Goal: Task Accomplishment & Management: Use online tool/utility

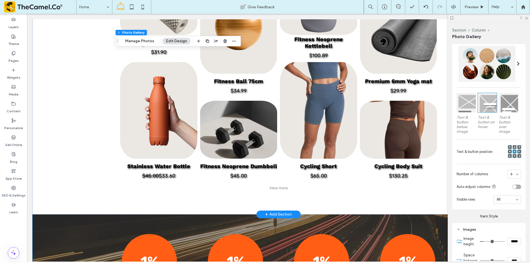
scroll to position [966, 0]
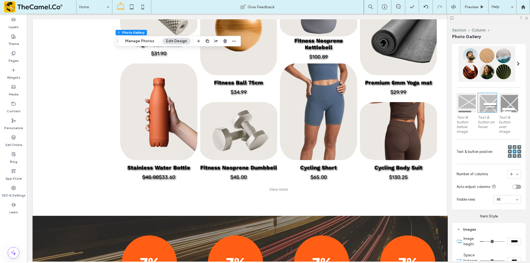
click at [480, 71] on div at bounding box center [486, 64] width 57 height 36
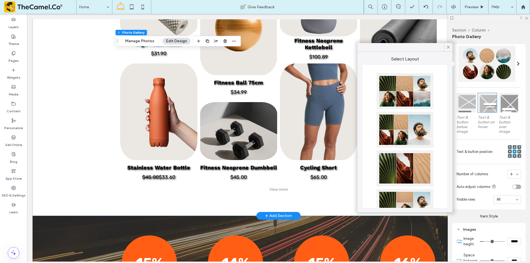
click at [264, 106] on link at bounding box center [238, 131] width 77 height 58
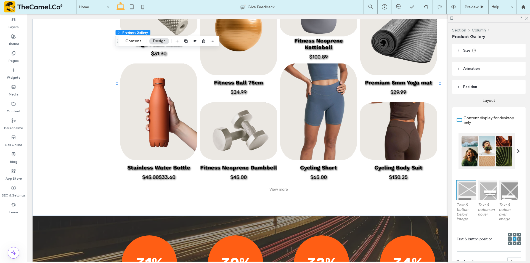
scroll to position [138, 0]
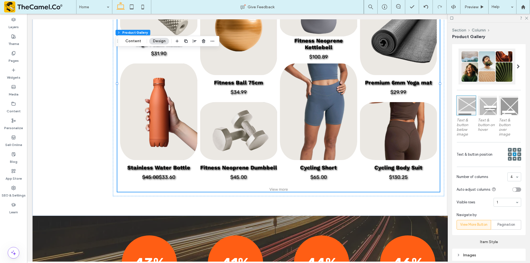
click at [479, 67] on div at bounding box center [486, 67] width 57 height 36
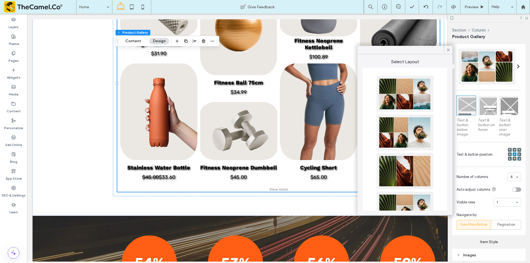
click at [402, 103] on div at bounding box center [404, 94] width 57 height 36
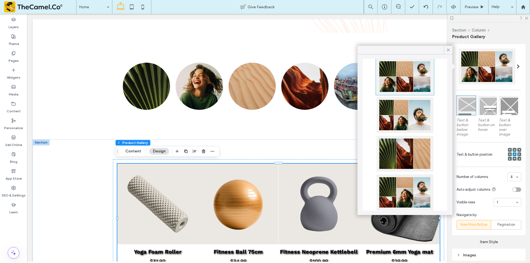
scroll to position [10, 0]
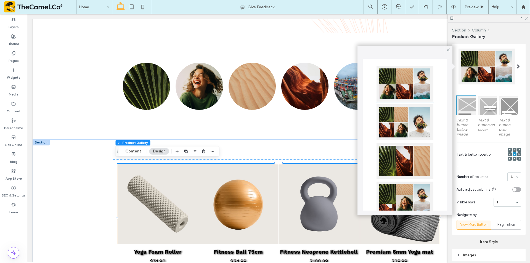
click at [452, 44] on div "Section Column Product Gallery Alignment Spacing Padding (inner spacing) 0px 0%…" at bounding box center [489, 143] width 82 height 240
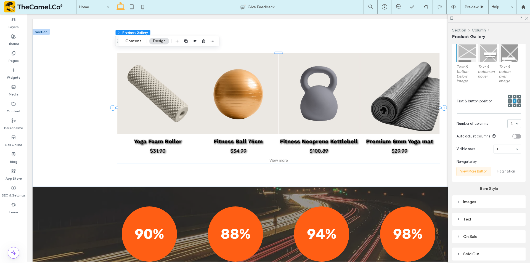
scroll to position [221, 0]
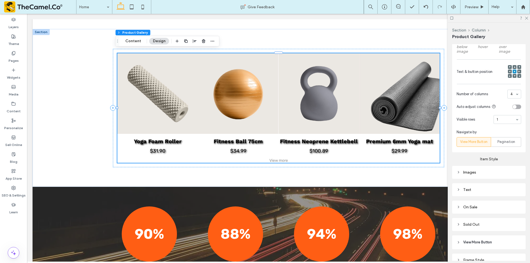
click at [485, 176] on div "Images" at bounding box center [488, 172] width 73 height 13
click at [485, 174] on div "Images" at bounding box center [488, 172] width 65 height 5
click at [508, 205] on input "****" at bounding box center [514, 203] width 14 height 7
type input "**"
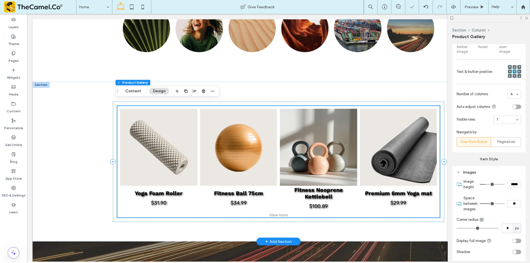
scroll to position [833, 0]
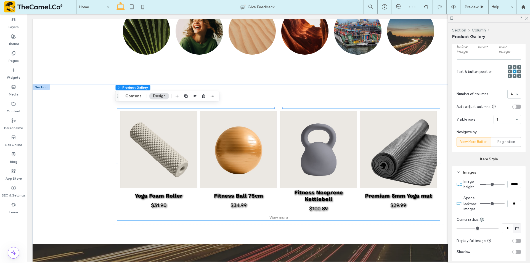
click at [509, 71] on icon at bounding box center [510, 72] width 2 height 2
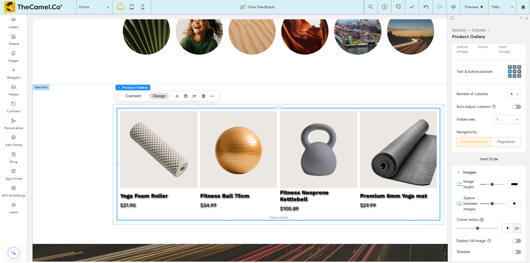
click at [525, 20] on div at bounding box center [489, 18] width 82 height 9
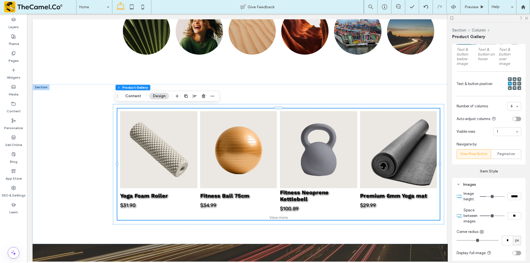
scroll to position [226, 0]
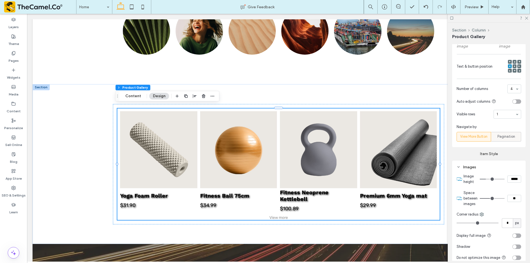
click at [504, 139] on span "Pagination" at bounding box center [506, 137] width 18 height 6
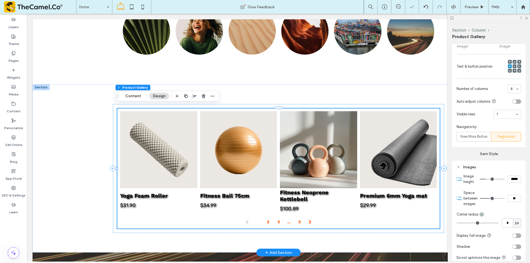
scroll to position [889, 0]
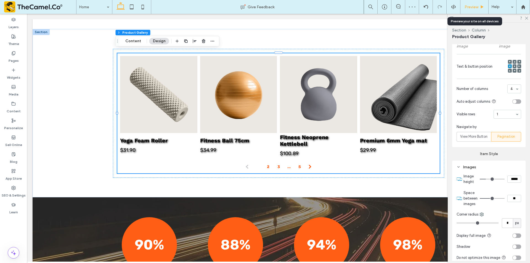
click at [471, 4] on div "Preview" at bounding box center [474, 7] width 28 height 14
click at [471, 7] on span "Preview" at bounding box center [471, 7] width 14 height 5
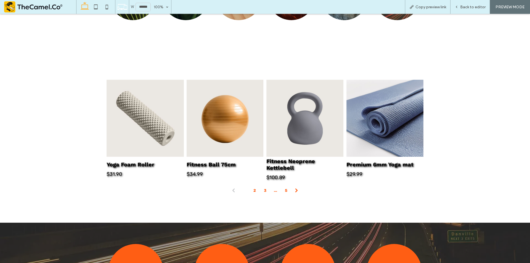
scroll to position [908, 0]
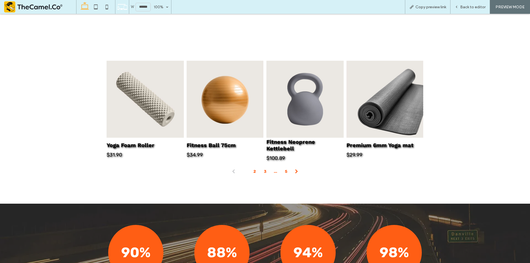
click at [294, 167] on span at bounding box center [296, 171] width 9 height 9
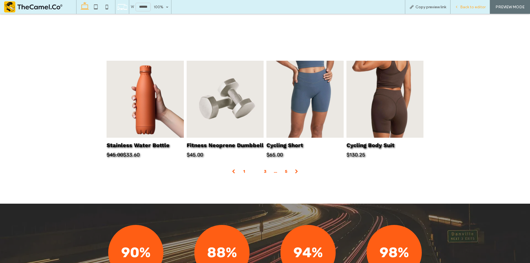
click at [463, 7] on span "Back to editor" at bounding box center [472, 7] width 25 height 5
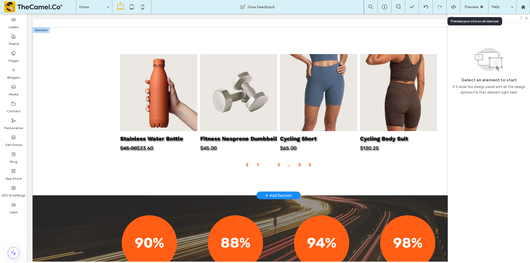
scroll to position [889, 0]
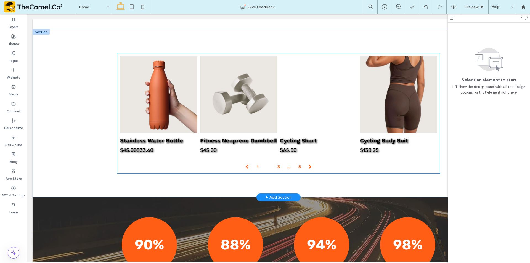
click at [317, 100] on link at bounding box center [318, 94] width 77 height 77
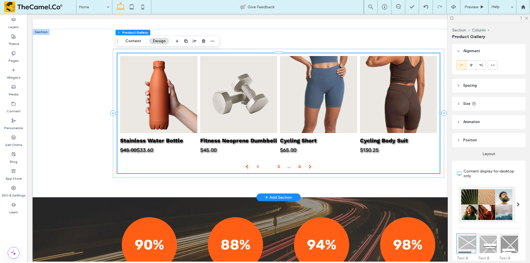
type input "**"
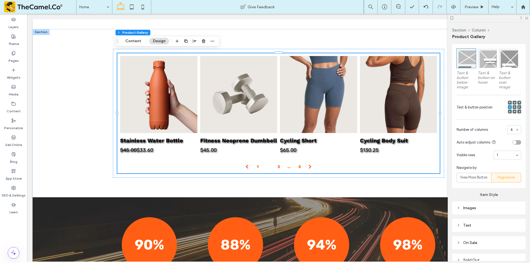
scroll to position [193, 0]
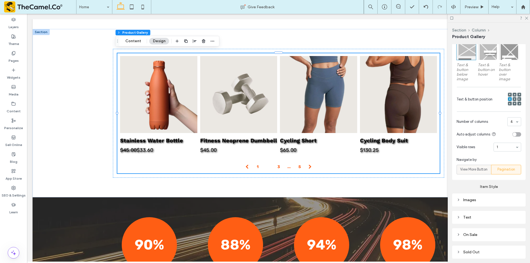
click at [477, 169] on span "View More Button" at bounding box center [473, 170] width 27 height 6
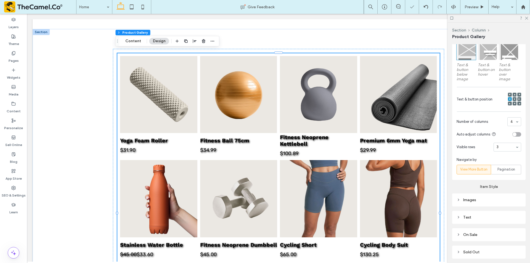
click at [499, 147] on input at bounding box center [505, 147] width 19 height 4
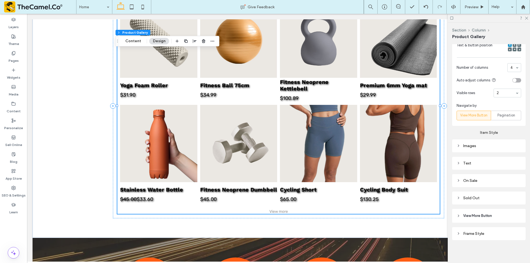
scroll to position [248, 0]
click at [495, 165] on div "Text" at bounding box center [488, 162] width 65 height 7
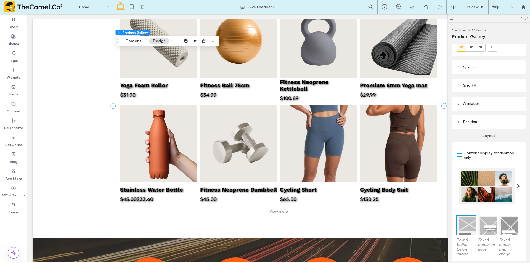
scroll to position [0, 0]
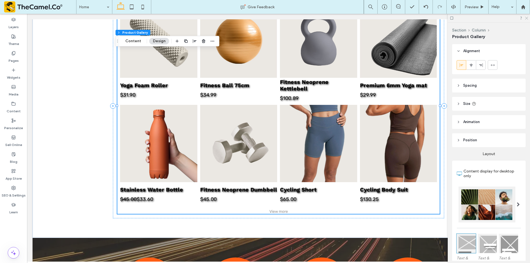
click at [527, 18] on icon at bounding box center [526, 18] width 4 height 4
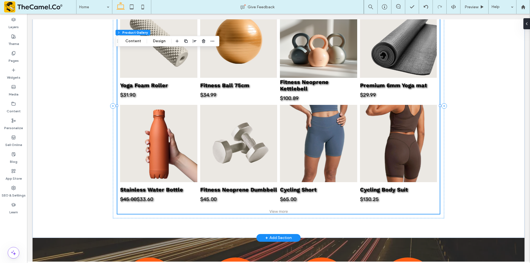
click at [313, 58] on link at bounding box center [318, 39] width 77 height 77
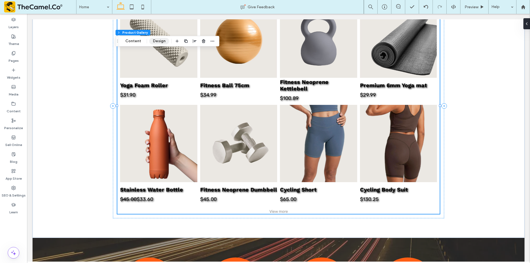
click at [154, 39] on button "Design" at bounding box center [159, 41] width 20 height 7
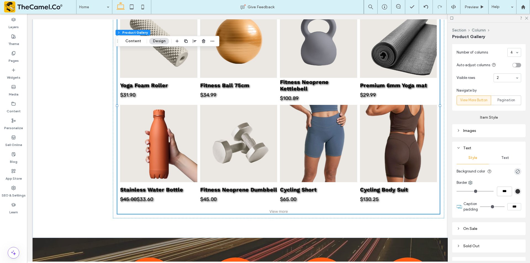
scroll to position [311, 0]
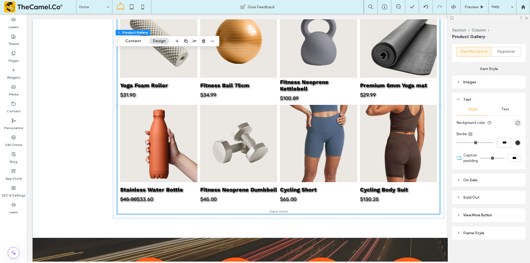
click at [501, 107] on span "Text" at bounding box center [505, 109] width 8 height 4
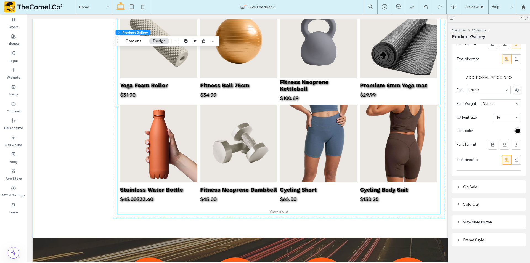
scroll to position [664, 0]
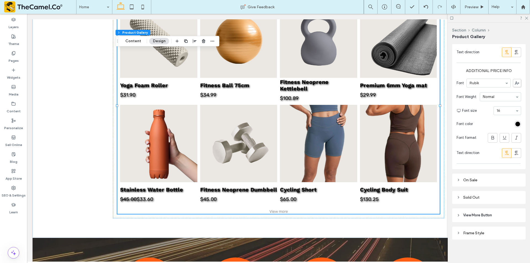
click at [488, 213] on span "View More Button" at bounding box center [477, 216] width 29 height 6
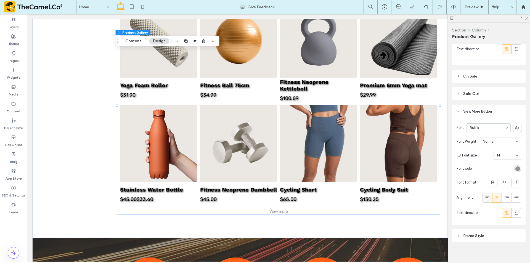
scroll to position [771, 0]
click at [528, 17] on div at bounding box center [489, 18] width 82 height 9
click at [527, 18] on use at bounding box center [526, 18] width 3 height 3
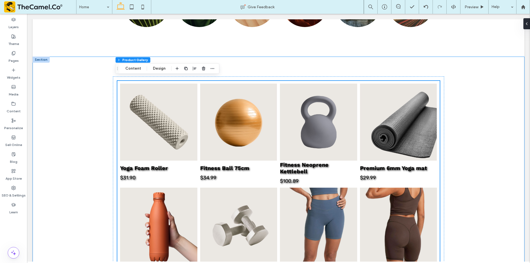
click at [498, 150] on div "Yoga Foam Roller $31.90 Button Fitness Ball 75cm $34.99 Button Fitness Neoprene…" at bounding box center [279, 189] width 492 height 264
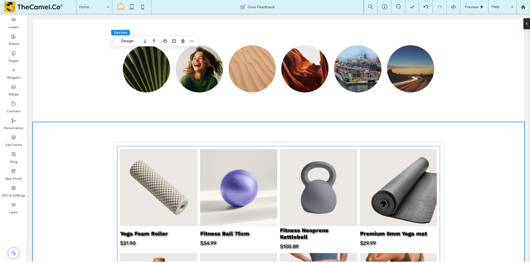
scroll to position [916, 0]
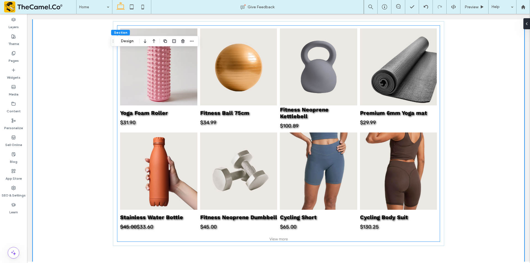
click at [159, 94] on link at bounding box center [158, 66] width 77 height 77
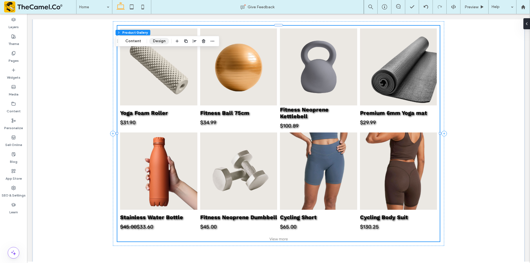
click at [156, 38] on button "Design" at bounding box center [159, 41] width 20 height 7
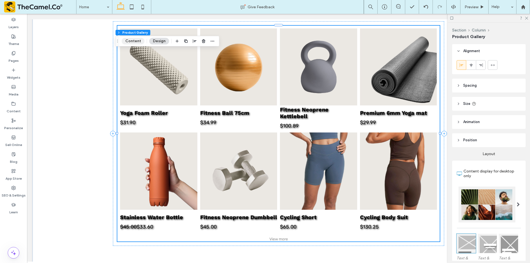
click at [141, 42] on button "Content" at bounding box center [133, 41] width 23 height 7
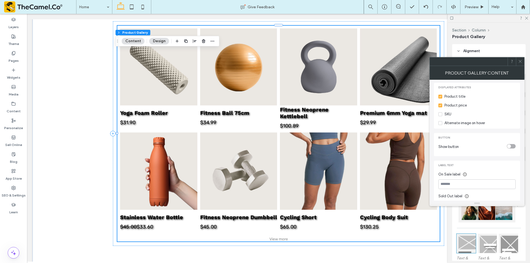
scroll to position [185, 0]
drag, startPoint x: 517, startPoint y: 128, endPoint x: 514, endPoint y: 128, distance: 3.6
click at [517, 128] on div "Button Show button" at bounding box center [477, 132] width 86 height 23
click at [514, 132] on div "toggle" at bounding box center [511, 134] width 9 height 4
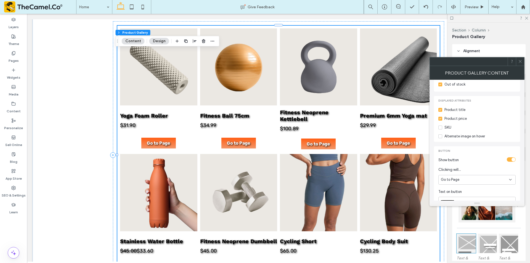
scroll to position [174, 0]
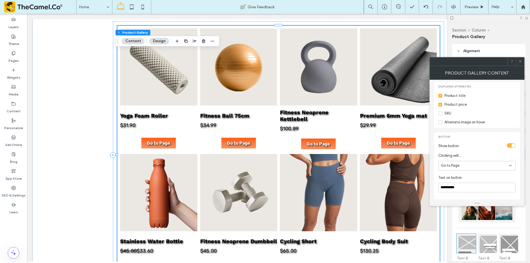
click at [471, 163] on div "Go to Page" at bounding box center [476, 166] width 77 height 10
click at [472, 169] on span "Add Product to Cart" at bounding box center [458, 170] width 34 height 6
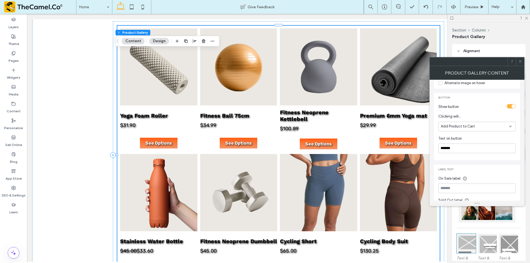
scroll to position [230, 0]
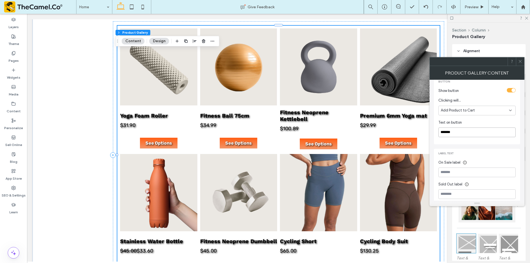
drag, startPoint x: 485, startPoint y: 141, endPoint x: 408, endPoint y: 128, distance: 78.1
click at [480, 120] on div "Text on button" at bounding box center [476, 123] width 77 height 6
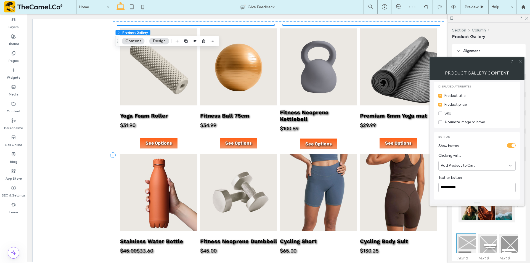
click at [489, 163] on div "Add Product to Cart" at bounding box center [475, 166] width 68 height 6
click at [458, 177] on span "Go to Page" at bounding box center [450, 180] width 18 height 6
click at [464, 163] on div "Go to Page" at bounding box center [475, 166] width 68 height 6
click at [462, 169] on span "Add Product to Cart" at bounding box center [458, 170] width 34 height 6
type input "*******"
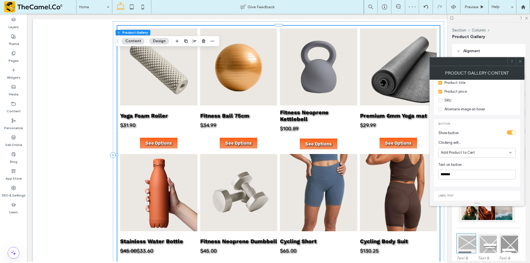
scroll to position [230, 0]
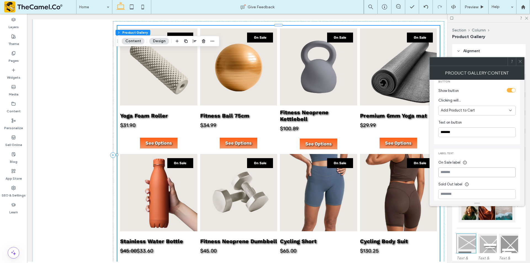
click at [462, 169] on input at bounding box center [476, 173] width 77 height 10
click at [476, 152] on div "Label text On Sale label Sold Out label" at bounding box center [477, 177] width 86 height 57
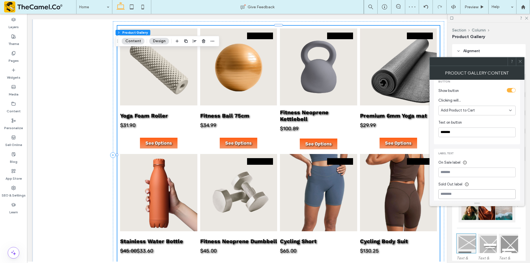
click at [458, 189] on input at bounding box center [476, 194] width 77 height 10
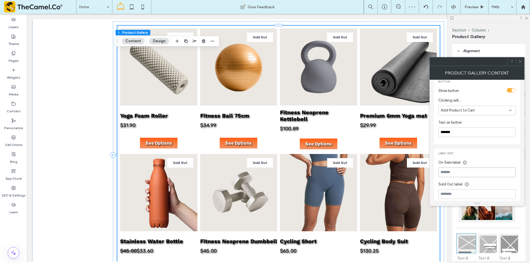
click at [471, 168] on input at bounding box center [476, 173] width 77 height 10
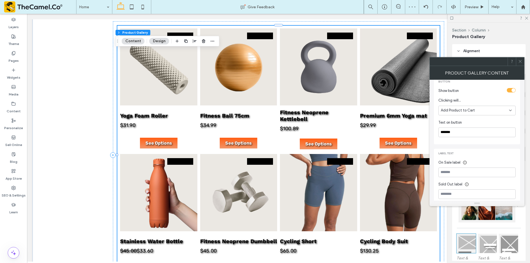
click at [472, 160] on div "On Sale label" at bounding box center [476, 163] width 77 height 6
click at [518, 63] on icon at bounding box center [520, 61] width 4 height 4
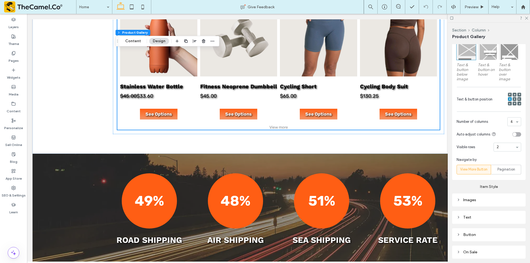
click at [514, 98] on icon at bounding box center [515, 99] width 2 height 2
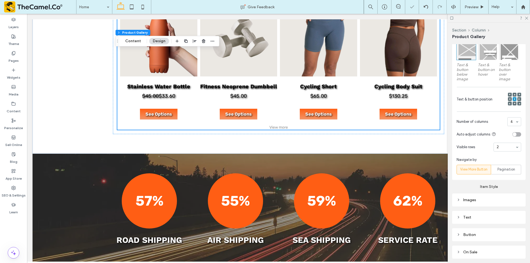
click at [509, 98] on use at bounding box center [509, 99] width 1 height 2
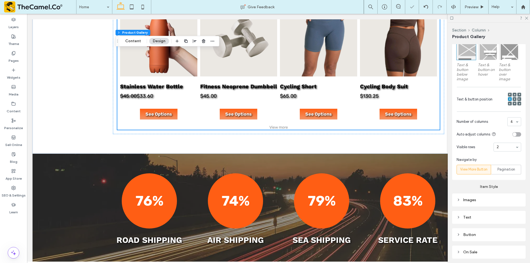
scroll to position [248, 0]
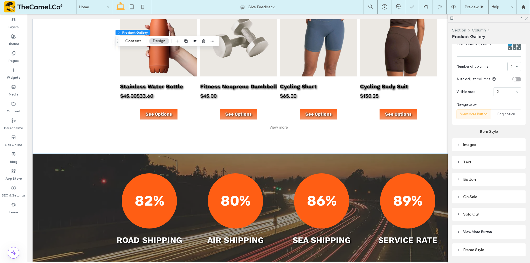
click at [480, 182] on div "Button" at bounding box center [488, 179] width 73 height 13
click at [481, 179] on div "Button" at bounding box center [488, 179] width 65 height 5
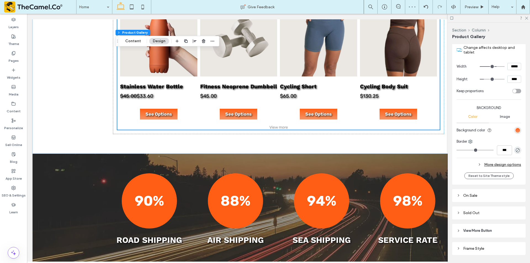
scroll to position [442, 0]
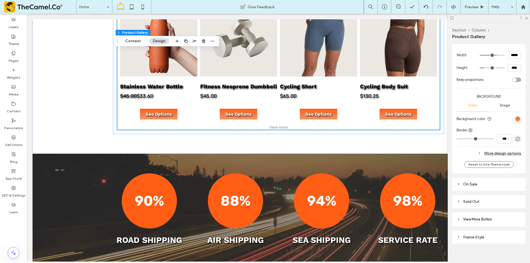
click at [495, 152] on div "More design options" at bounding box center [488, 153] width 65 height 7
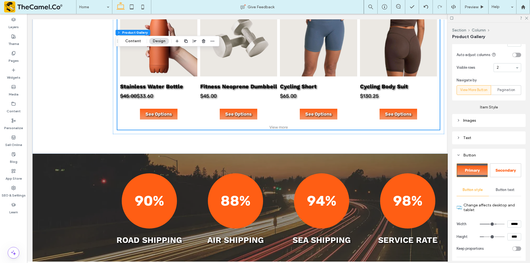
scroll to position [180, 0]
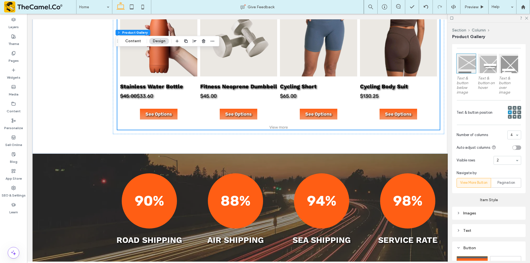
click at [514, 115] on span at bounding box center [515, 117] width 2 height 4
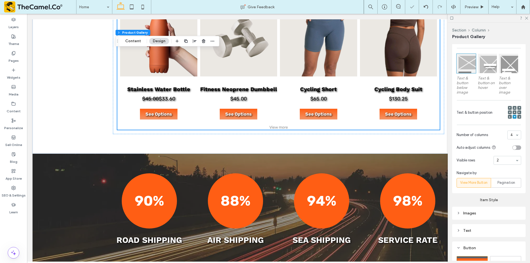
click at [517, 110] on div at bounding box center [519, 112] width 4 height 4
click at [512, 112] on div at bounding box center [514, 112] width 4 height 4
click at [509, 111] on div at bounding box center [514, 112] width 13 height 13
click at [514, 111] on icon at bounding box center [515, 112] width 2 height 2
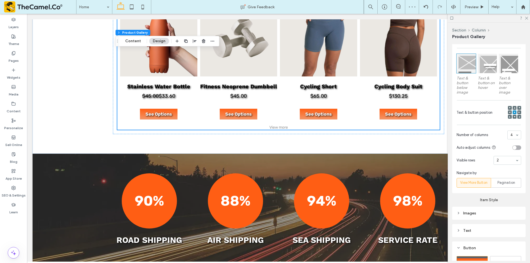
click at [509, 112] on icon at bounding box center [510, 112] width 2 height 2
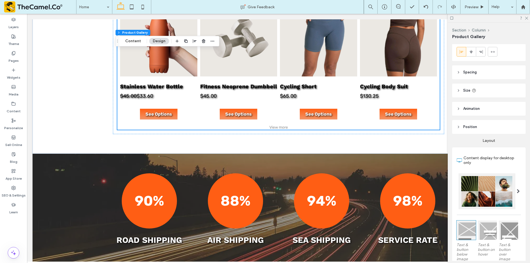
scroll to position [0, 0]
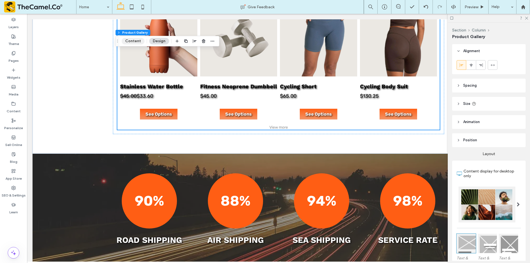
click at [132, 39] on button "Content" at bounding box center [133, 41] width 23 height 7
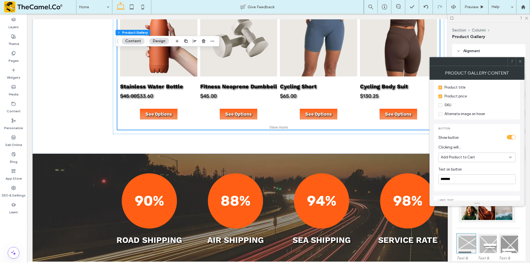
scroll to position [221, 0]
click at [509, 97] on div "toggle" at bounding box center [511, 99] width 9 height 4
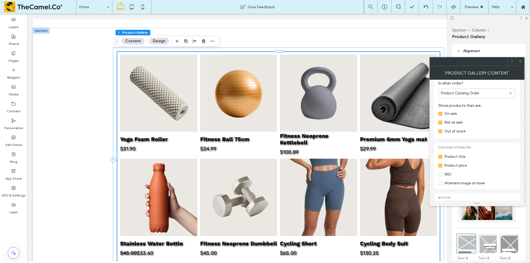
scroll to position [103, 0]
click at [521, 61] on icon at bounding box center [520, 61] width 4 height 4
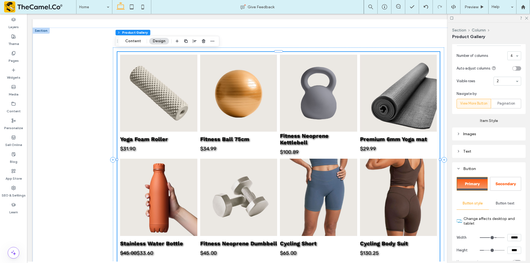
scroll to position [276, 0]
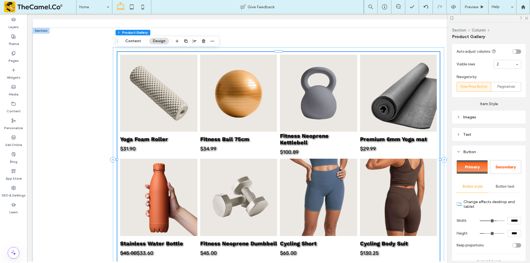
click at [487, 140] on div "Item Style Images Text Button Primary Secondary Button style Button text Change…" at bounding box center [488, 250] width 73 height 307
click at [487, 135] on div "Text" at bounding box center [488, 134] width 65 height 5
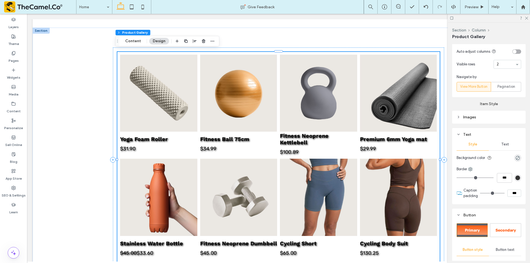
click at [501, 142] on span "Text" at bounding box center [505, 144] width 8 height 4
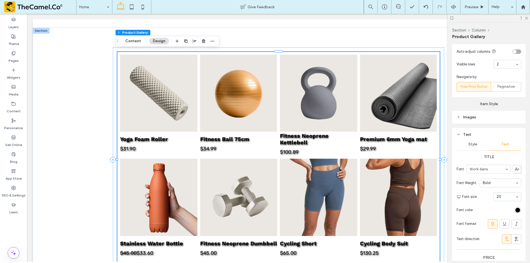
scroll to position [386, 0]
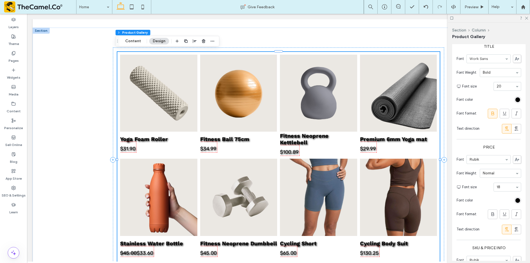
drag, startPoint x: 496, startPoint y: 192, endPoint x: 498, endPoint y: 188, distance: 4.7
click at [496, 192] on section "Font size 18" at bounding box center [491, 187] width 59 height 14
type input "**"
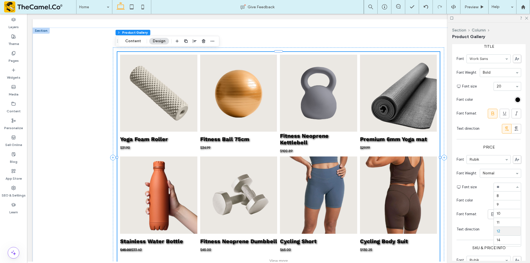
scroll to position [35, 0]
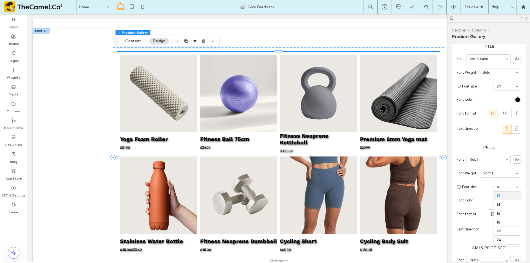
click at [206, 84] on link at bounding box center [238, 93] width 77 height 77
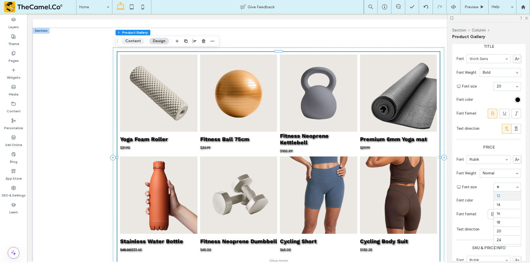
click at [128, 39] on button "Content" at bounding box center [133, 41] width 23 height 7
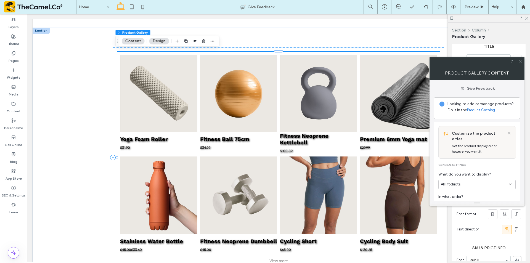
click at [520, 62] on icon at bounding box center [520, 61] width 4 height 4
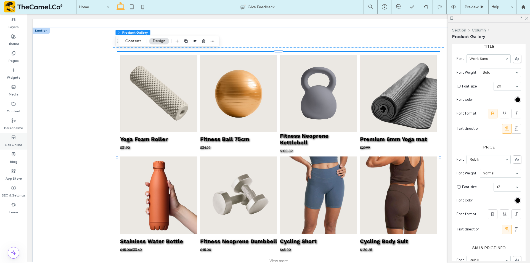
click at [12, 142] on label "Sell Online" at bounding box center [13, 144] width 17 height 8
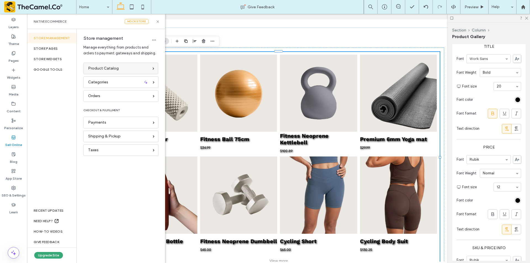
click at [118, 67] on div "Product Catalog" at bounding box center [118, 68] width 61 height 6
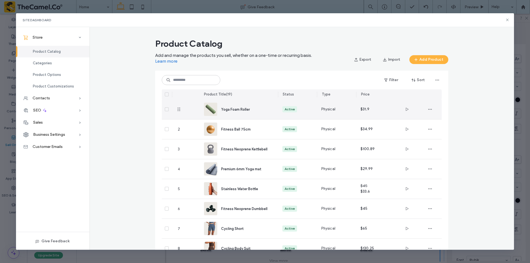
click at [241, 110] on span "Yoga Foam Roller" at bounding box center [235, 109] width 29 height 4
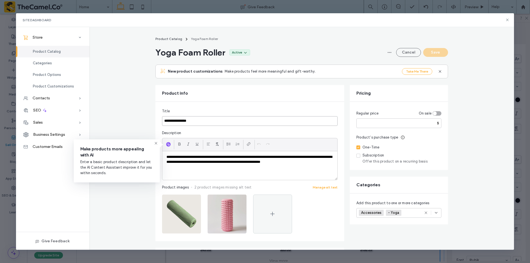
click at [233, 117] on input "**********" at bounding box center [250, 121] width 176 height 10
paste input "**********"
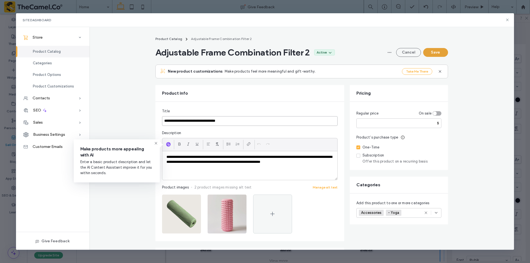
type input "**********"
click at [436, 53] on button "Save" at bounding box center [435, 52] width 25 height 9
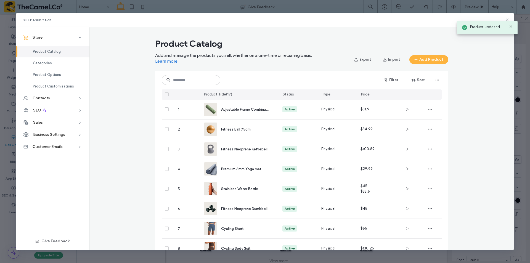
click at [507, 19] on div "Product updated" at bounding box center [486, 26] width 63 height 19
click at [510, 26] on use at bounding box center [510, 26] width 2 height 2
click at [507, 19] on icon at bounding box center [507, 20] width 4 height 4
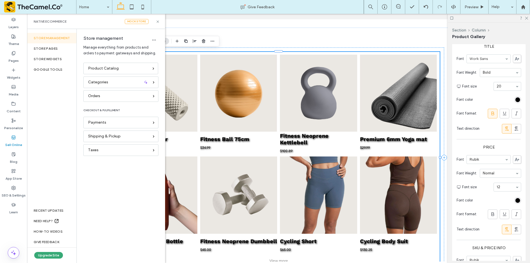
click at [158, 24] on div "Native eCommerce Mock Store" at bounding box center [96, 21] width 138 height 15
click at [158, 21] on icon at bounding box center [158, 22] width 4 height 4
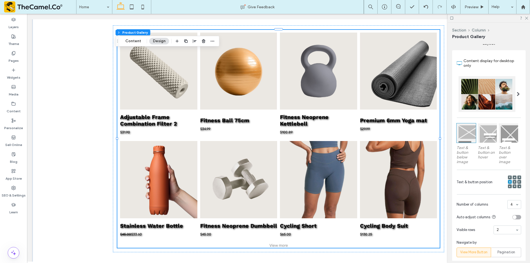
scroll to position [248, 0]
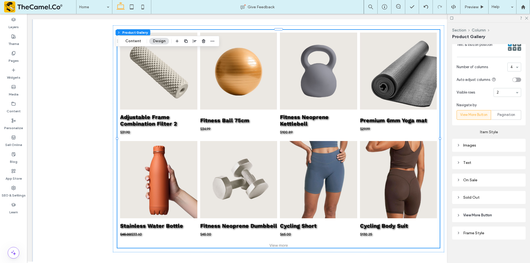
click at [476, 164] on div "Text" at bounding box center [488, 162] width 65 height 7
click at [507, 172] on div "Text" at bounding box center [505, 172] width 32 height 12
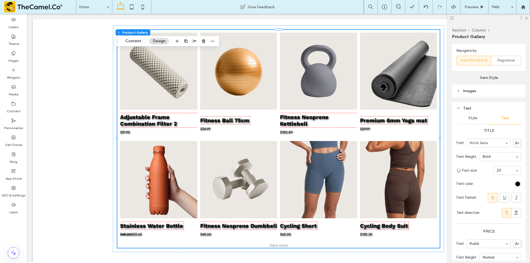
scroll to position [303, 0]
click at [503, 175] on section "Font size 20" at bounding box center [491, 170] width 59 height 14
type input "**"
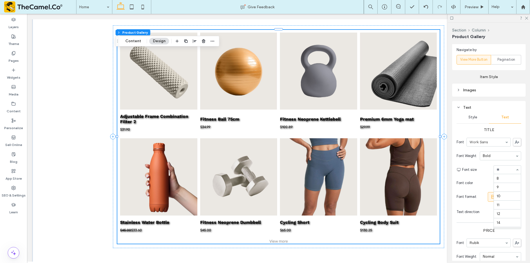
scroll to position [53, 0]
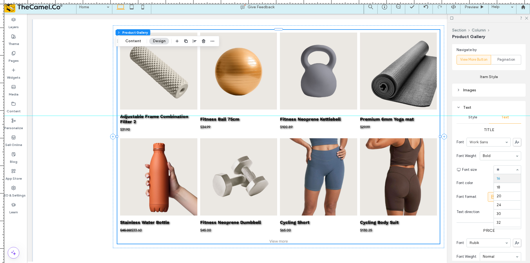
drag, startPoint x: 304, startPoint y: 3, endPoint x: 326, endPoint y: 116, distance: 115.0
click at [326, 263] on div at bounding box center [265, 263] width 530 height 0
drag, startPoint x: 123, startPoint y: 128, endPoint x: 137, endPoint y: 135, distance: 15.7
click at [137, 263] on div at bounding box center [265, 263] width 530 height 0
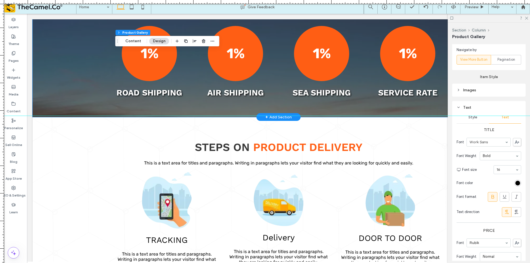
scroll to position [1078, 0]
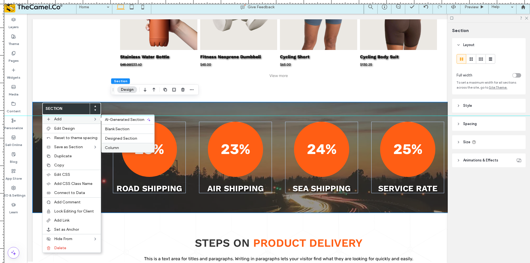
click at [119, 145] on div "Column" at bounding box center [128, 147] width 53 height 9
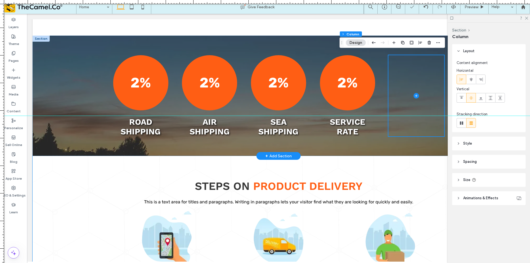
scroll to position [1105, 0]
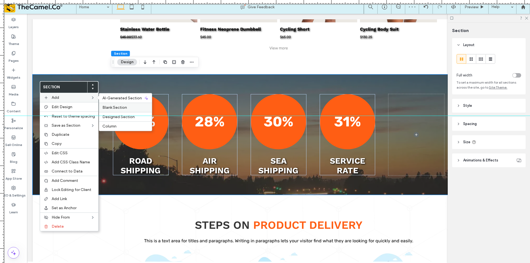
click at [121, 106] on span "Blank Section" at bounding box center [114, 107] width 25 height 5
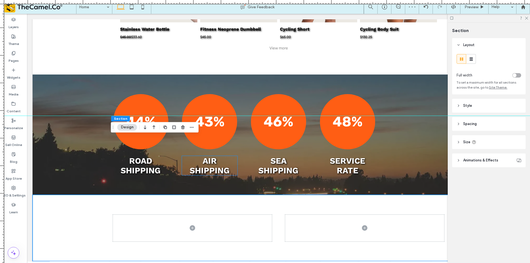
scroll to position [1216, 0]
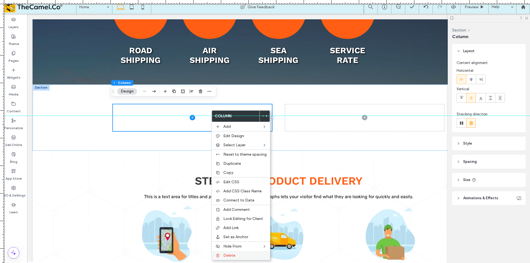
click at [229, 257] on span "Delete" at bounding box center [229, 255] width 12 height 5
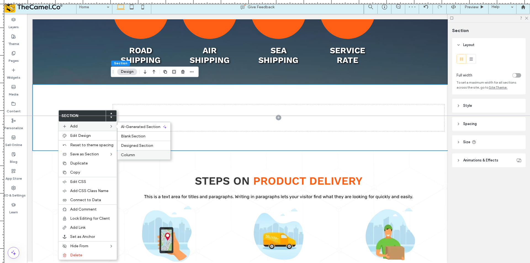
click at [137, 156] on label "Column" at bounding box center [144, 155] width 46 height 5
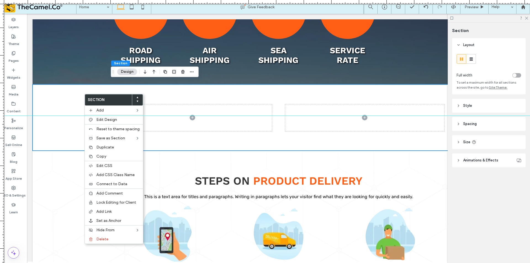
drag, startPoint x: 139, startPoint y: 115, endPoint x: 152, endPoint y: 84, distance: 33.6
click at [152, 113] on div at bounding box center [265, 115] width 530 height 5
drag, startPoint x: 262, startPoint y: 66, endPoint x: 412, endPoint y: 14, distance: 158.9
click at [156, 138] on span "Column" at bounding box center [154, 139] width 14 height 5
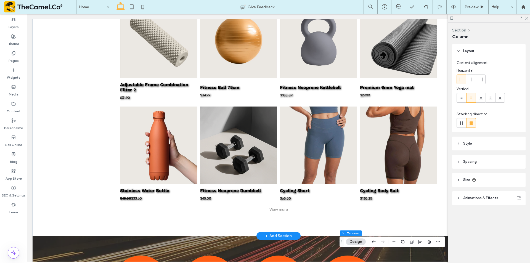
scroll to position [940, 0]
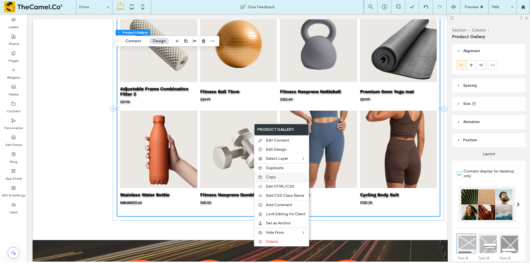
click at [280, 177] on label "Copy" at bounding box center [286, 177] width 40 height 5
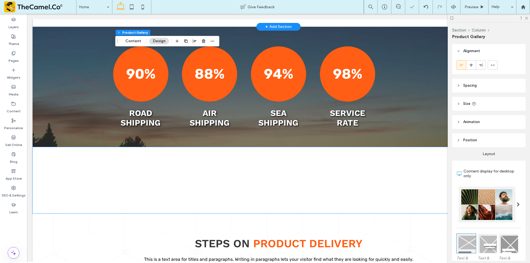
scroll to position [1160, 0]
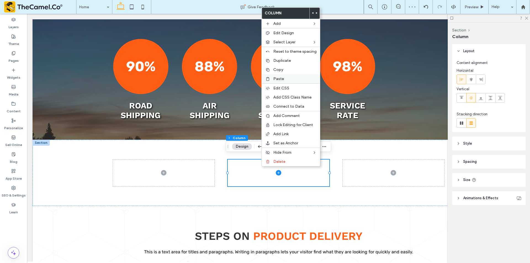
click at [285, 79] on label "Paste" at bounding box center [294, 78] width 43 height 5
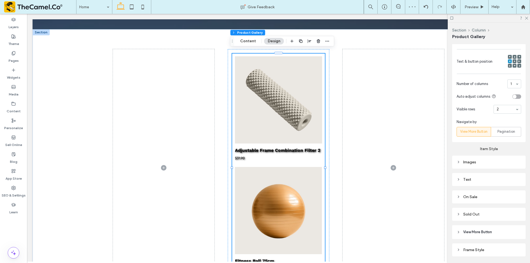
scroll to position [165, 0]
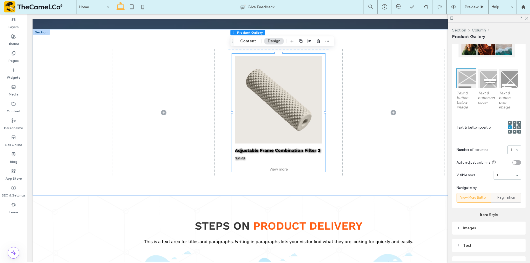
click at [503, 195] on span "Pagination" at bounding box center [506, 198] width 18 height 6
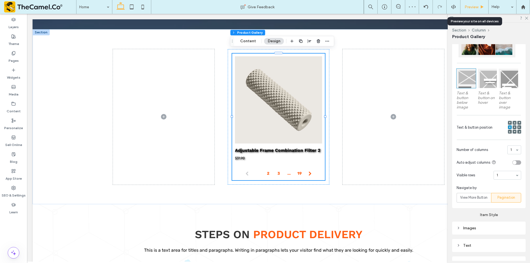
click at [476, 6] on span "Preview" at bounding box center [471, 7] width 14 height 5
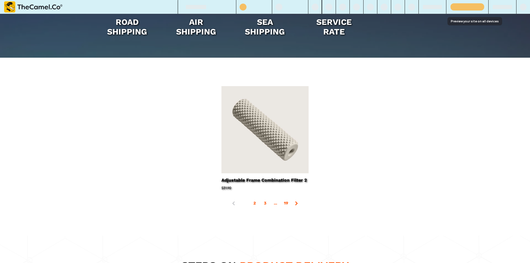
scroll to position [1296, 0]
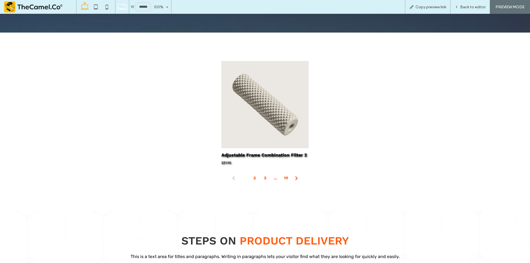
click at [293, 174] on span at bounding box center [296, 178] width 9 height 9
click at [462, 4] on div "Back to editor" at bounding box center [469, 7] width 39 height 14
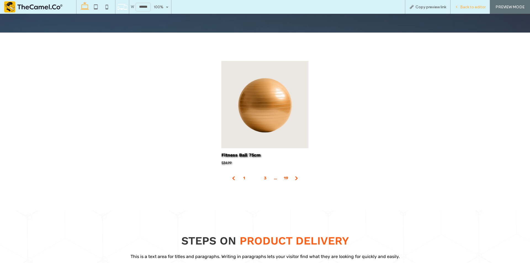
click at [461, 9] on span "Back to editor" at bounding box center [472, 7] width 25 height 5
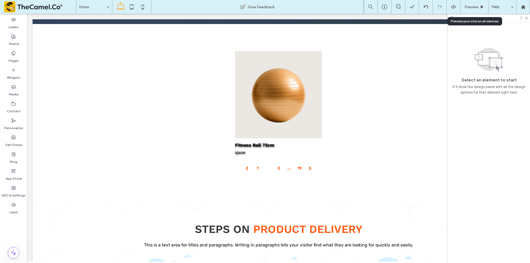
scroll to position [1271, 0]
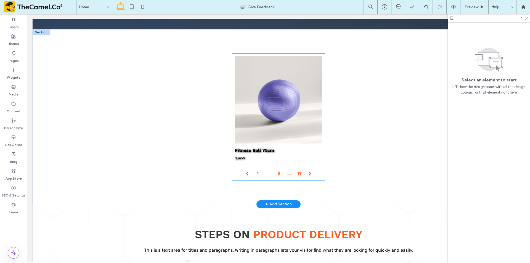
click at [285, 119] on link at bounding box center [278, 99] width 87 height 87
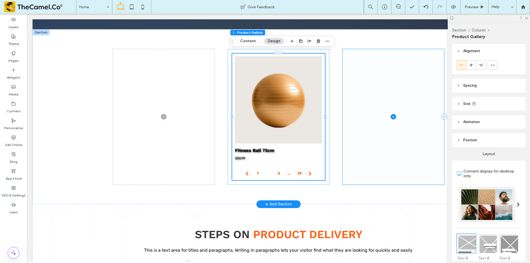
type input "**"
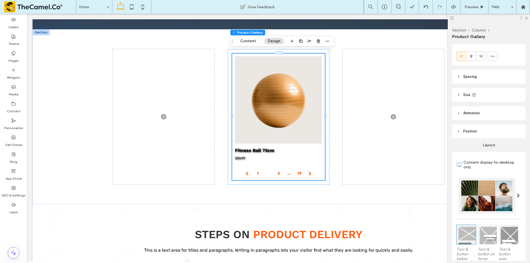
scroll to position [0, 0]
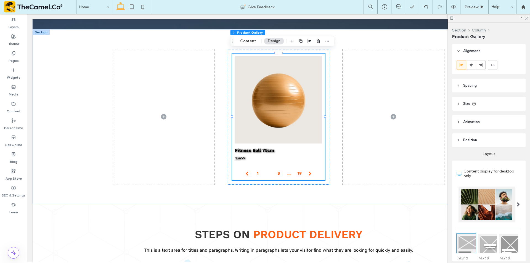
click at [486, 126] on header "Animation" at bounding box center [488, 122] width 73 height 14
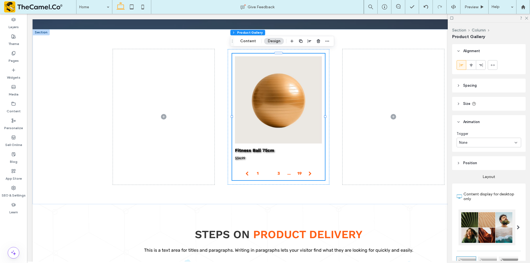
click at [488, 138] on div "None" at bounding box center [488, 143] width 65 height 10
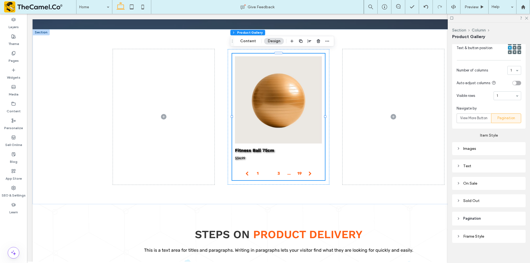
scroll to position [271, 0]
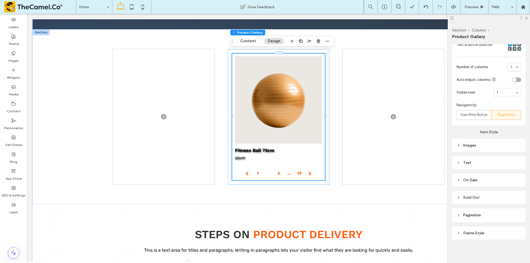
click at [486, 148] on div "Images" at bounding box center [488, 145] width 73 height 13
click at [486, 144] on div "Images" at bounding box center [488, 145] width 65 height 5
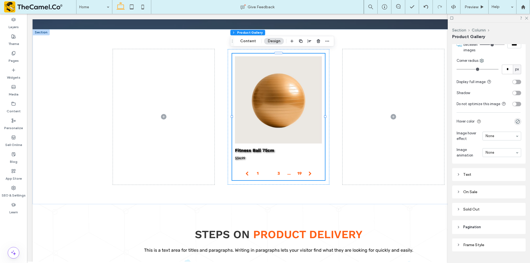
scroll to position [415, 0]
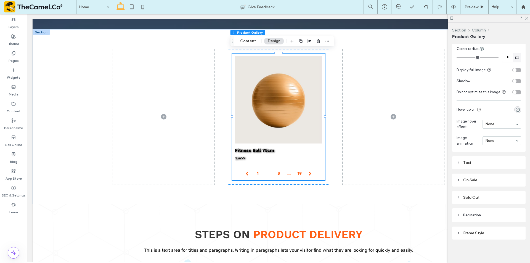
click at [480, 232] on div "Frame Style" at bounding box center [488, 233] width 65 height 5
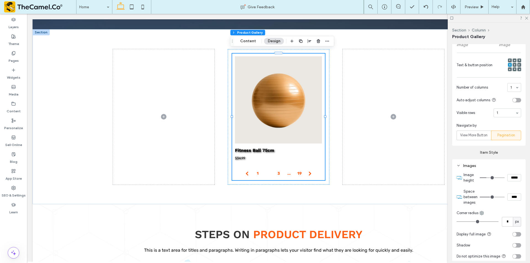
scroll to position [265, 0]
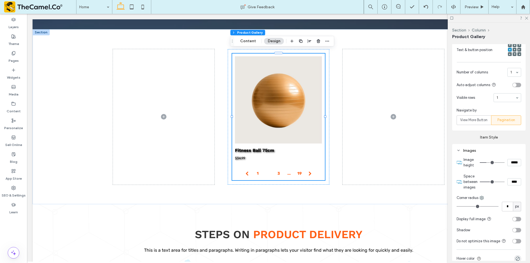
type input "***"
type input "*****"
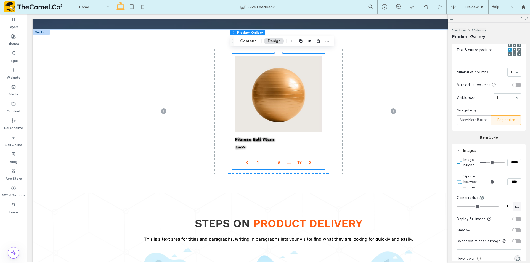
type input "***"
type input "*****"
type input "***"
type input "*****"
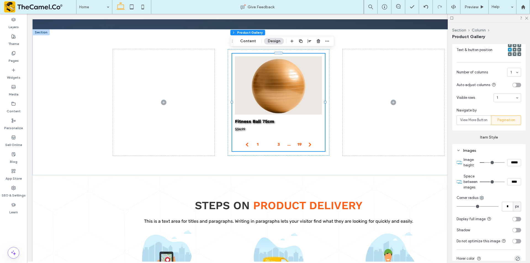
type input "***"
type input "*****"
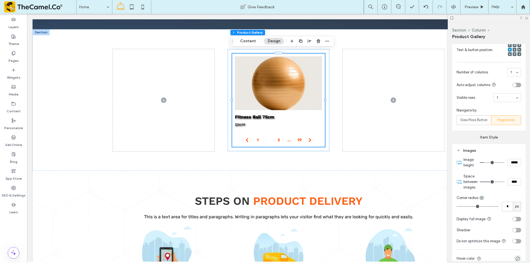
type input "***"
type input "*****"
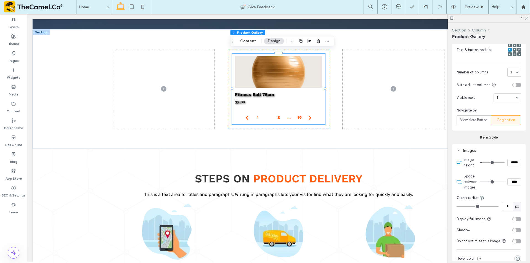
type input "***"
type input "*****"
type input "***"
type input "*****"
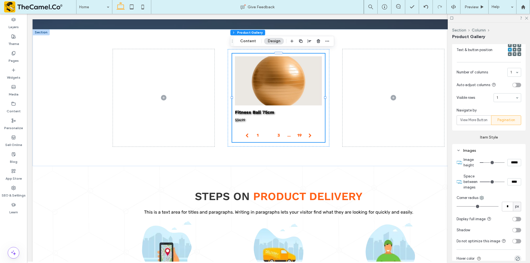
type input "***"
type input "*****"
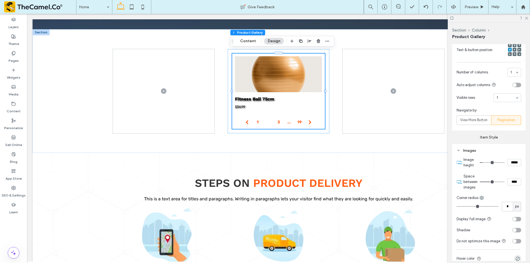
type input "***"
type input "*****"
